Goal: Navigation & Orientation: Find specific page/section

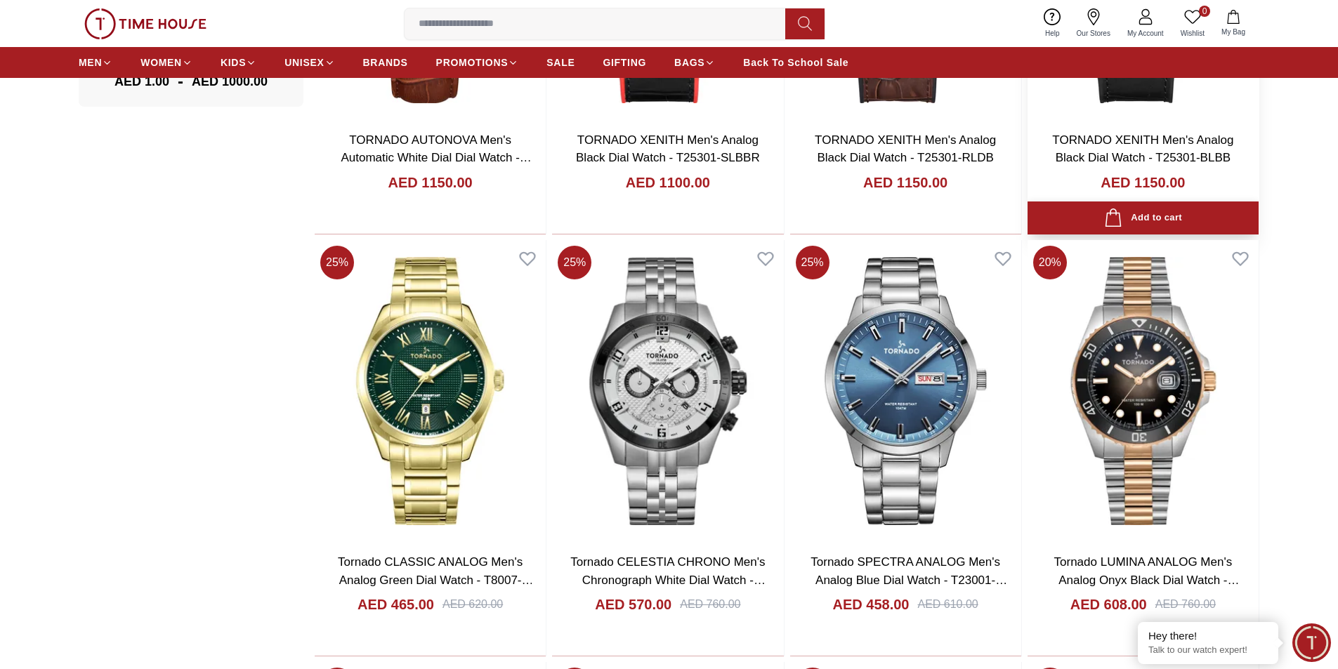
scroll to position [1264, 0]
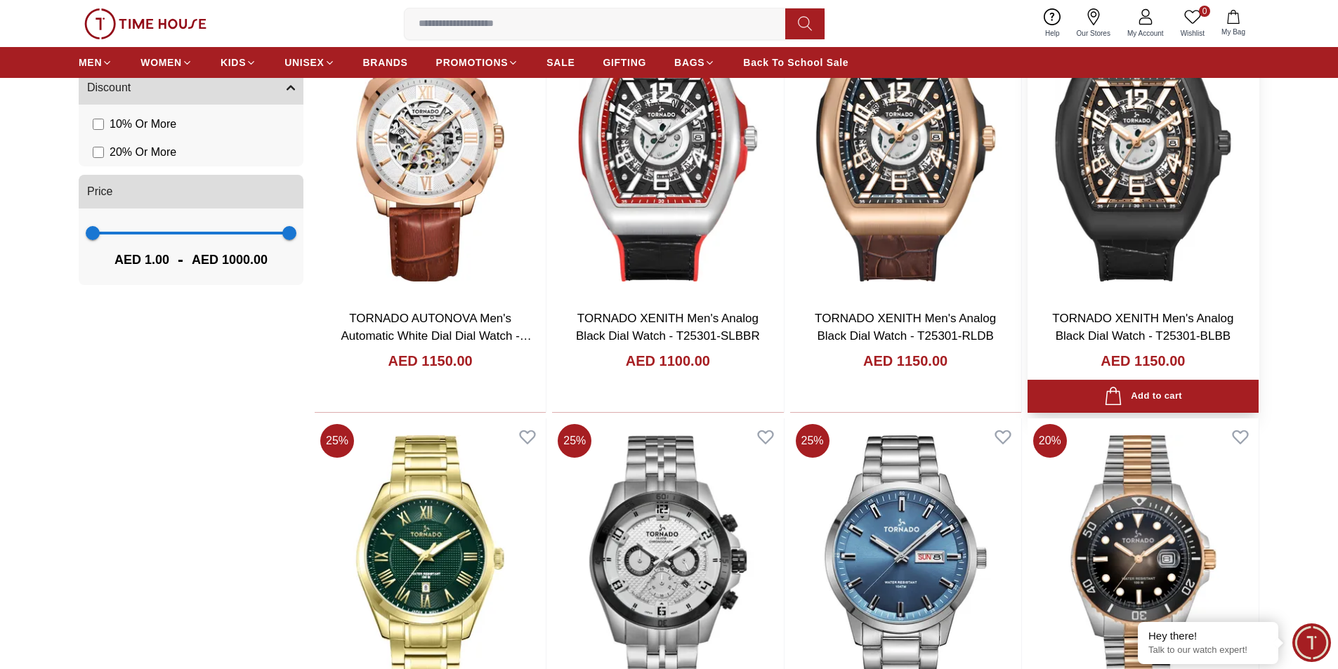
click at [1177, 260] on img at bounding box center [1142, 147] width 231 height 302
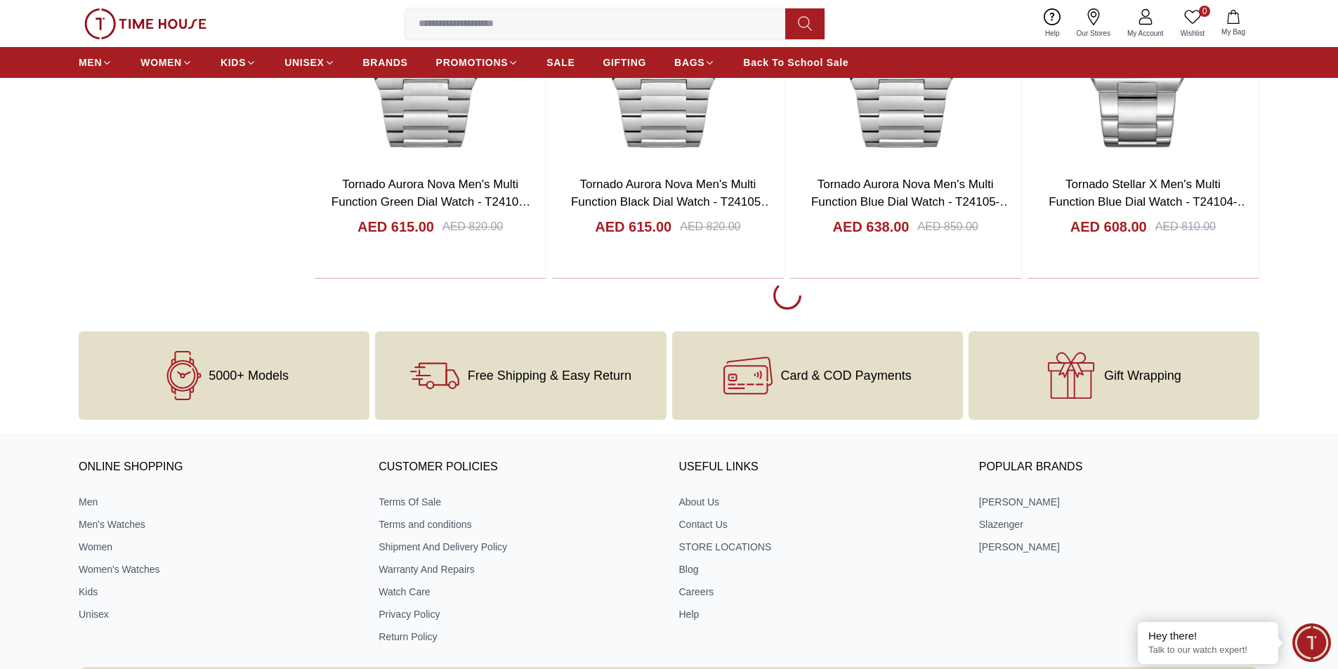
scroll to position [2809, 0]
